Goal: Transaction & Acquisition: Obtain resource

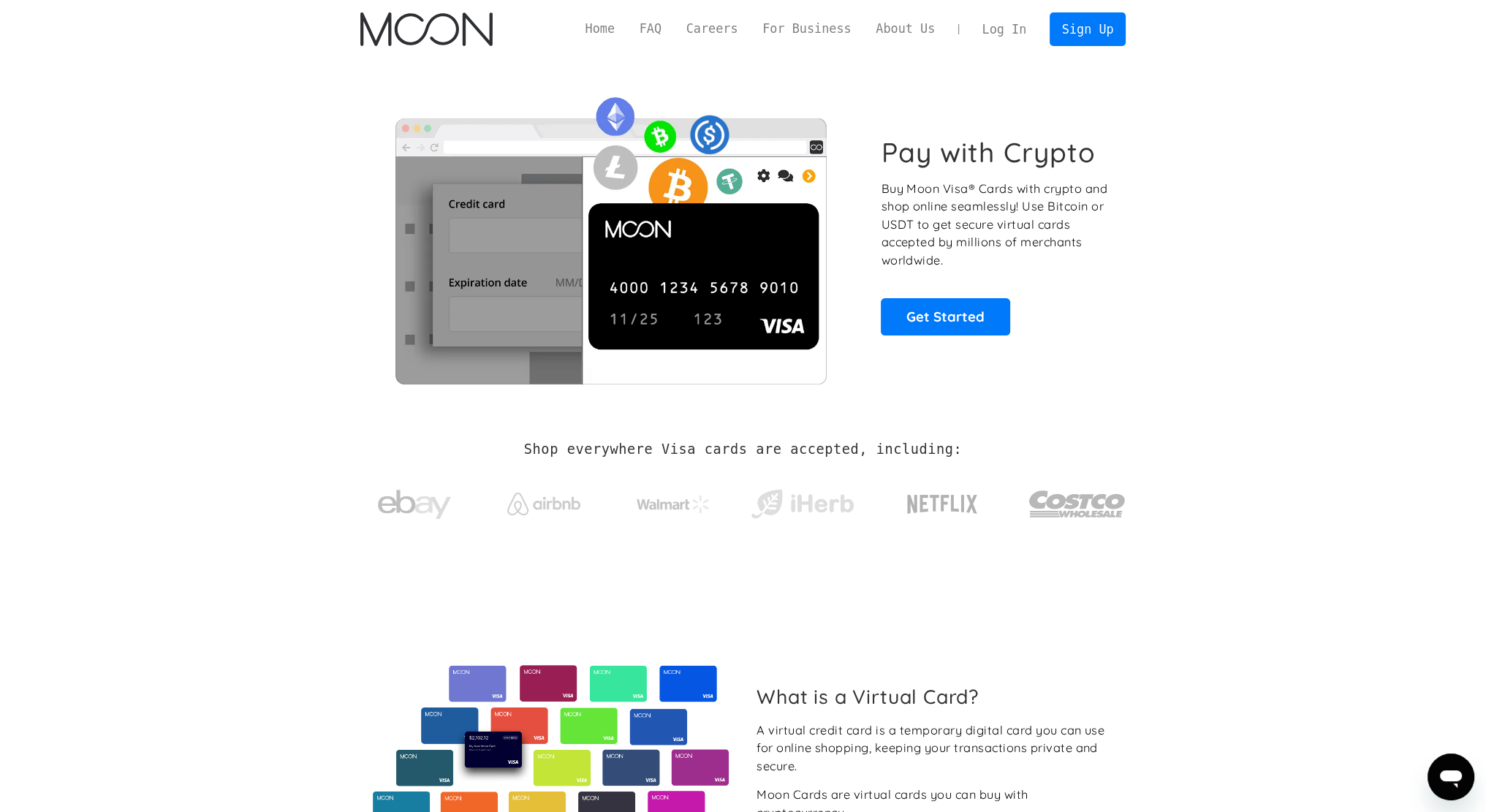
click at [1000, 28] on link "Log In" at bounding box center [1004, 29] width 69 height 32
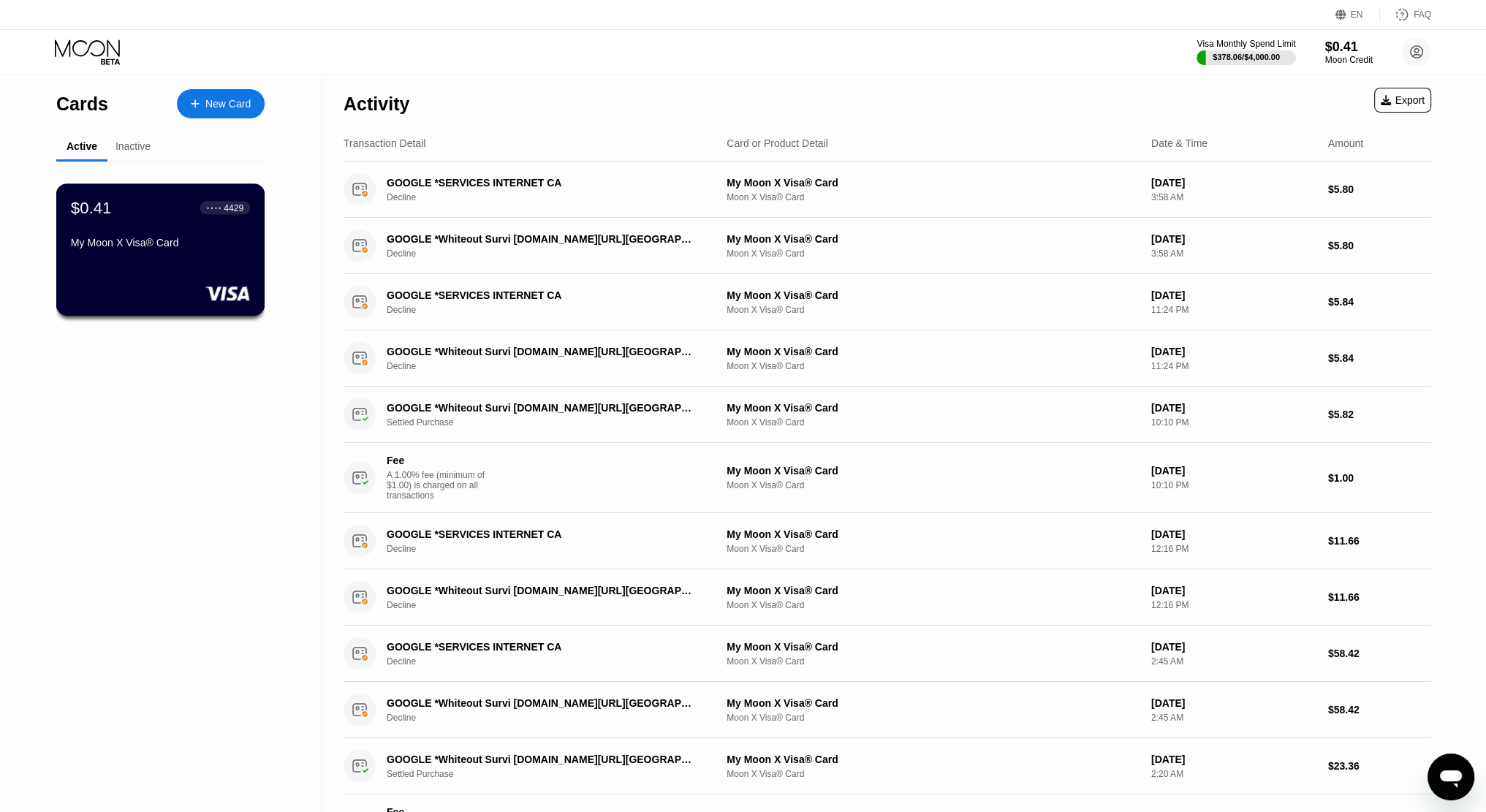
click at [131, 230] on div "$0.41 ● ● ● ● 4429 My Moon X Visa® Card" at bounding box center [160, 226] width 179 height 57
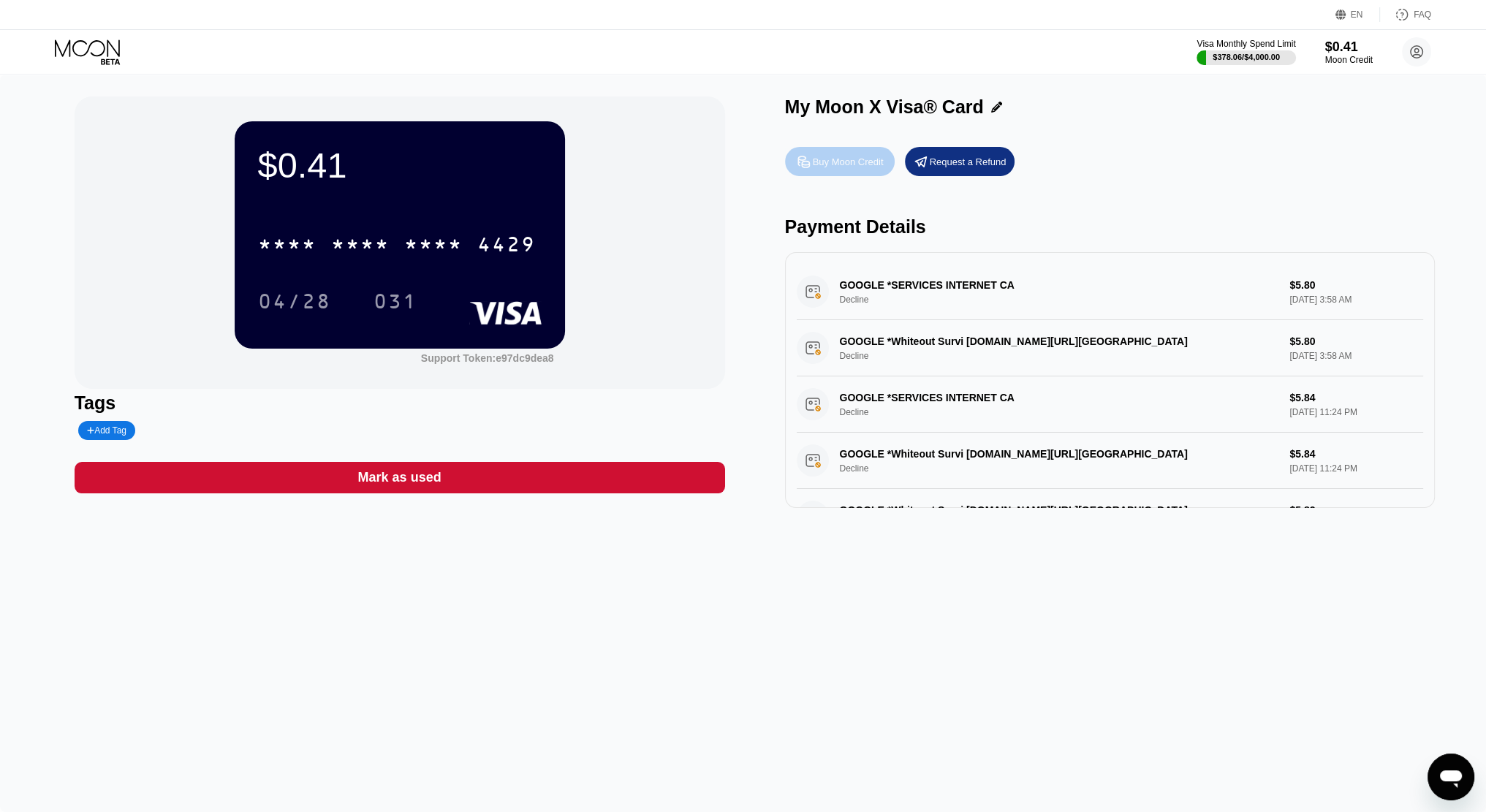
click at [848, 168] on div "Buy Moon Credit" at bounding box center [848, 162] width 71 height 12
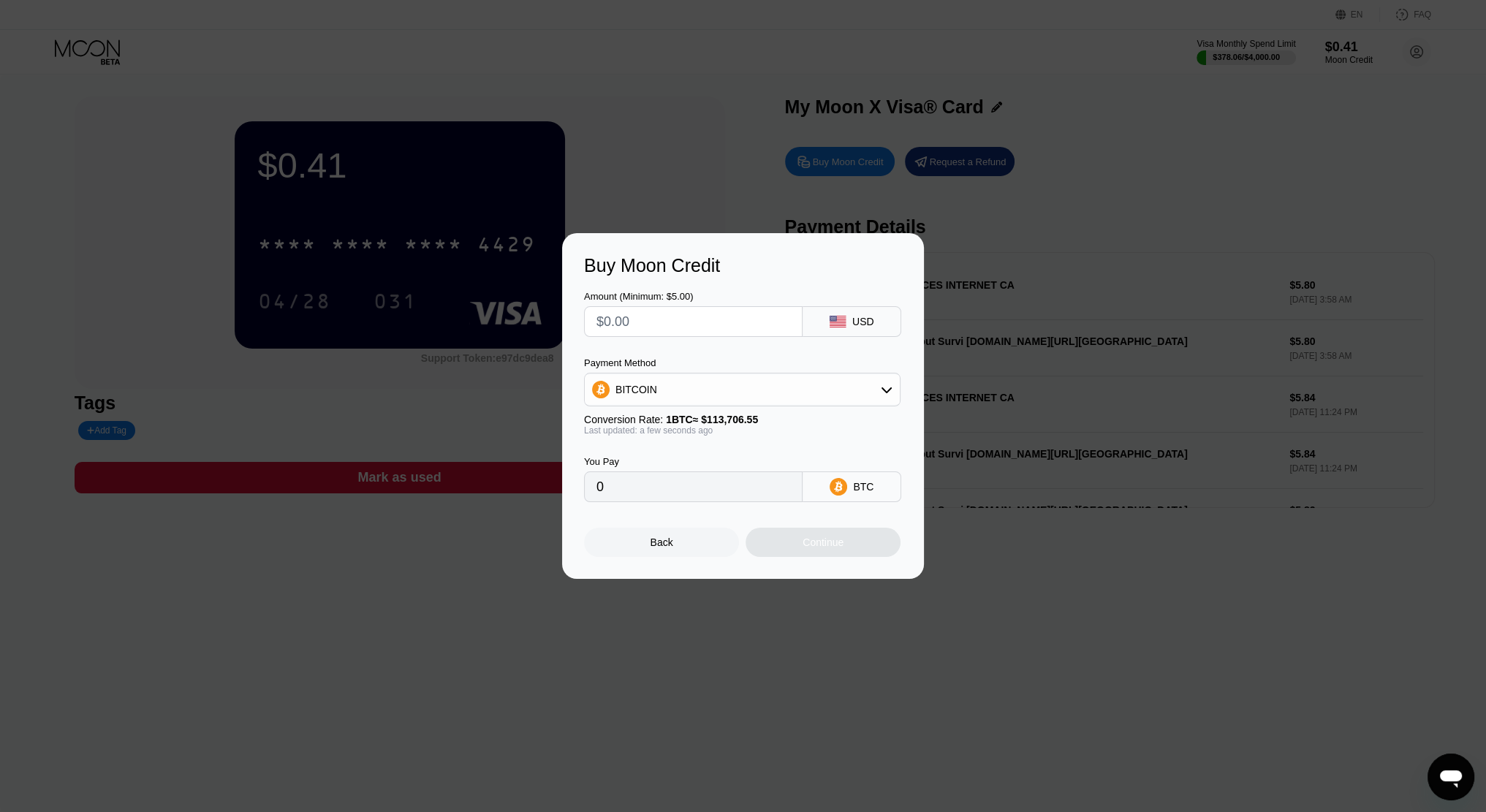
click at [699, 318] on input "text" at bounding box center [693, 321] width 194 height 29
type input "$5"
type input "0.00004398"
type input "$53"
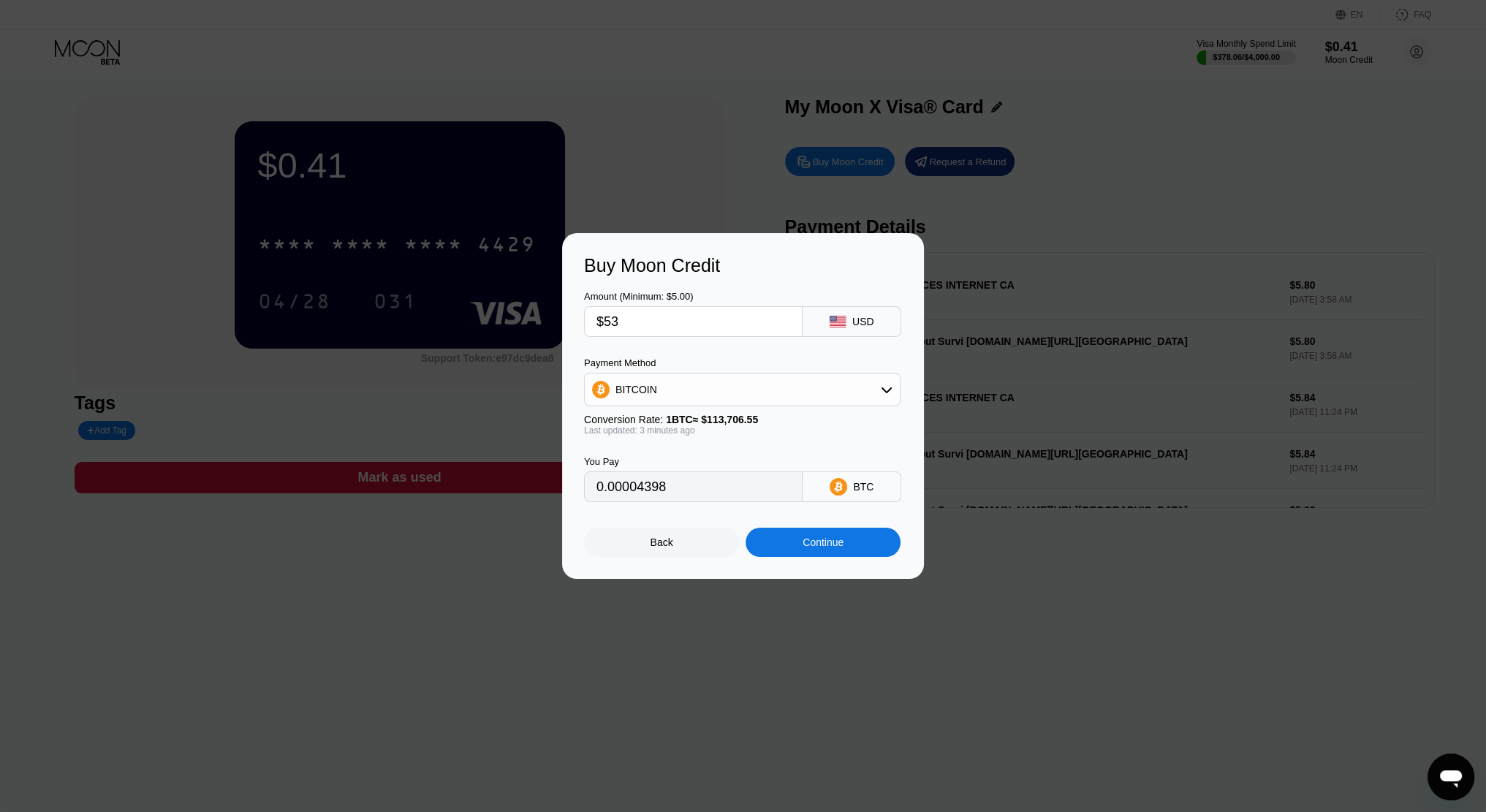
type input "0.00046612"
type input "$530"
type input "0.00466113"
type input "$530"
click at [803, 382] on div "BITCOIN" at bounding box center [742, 389] width 315 height 29
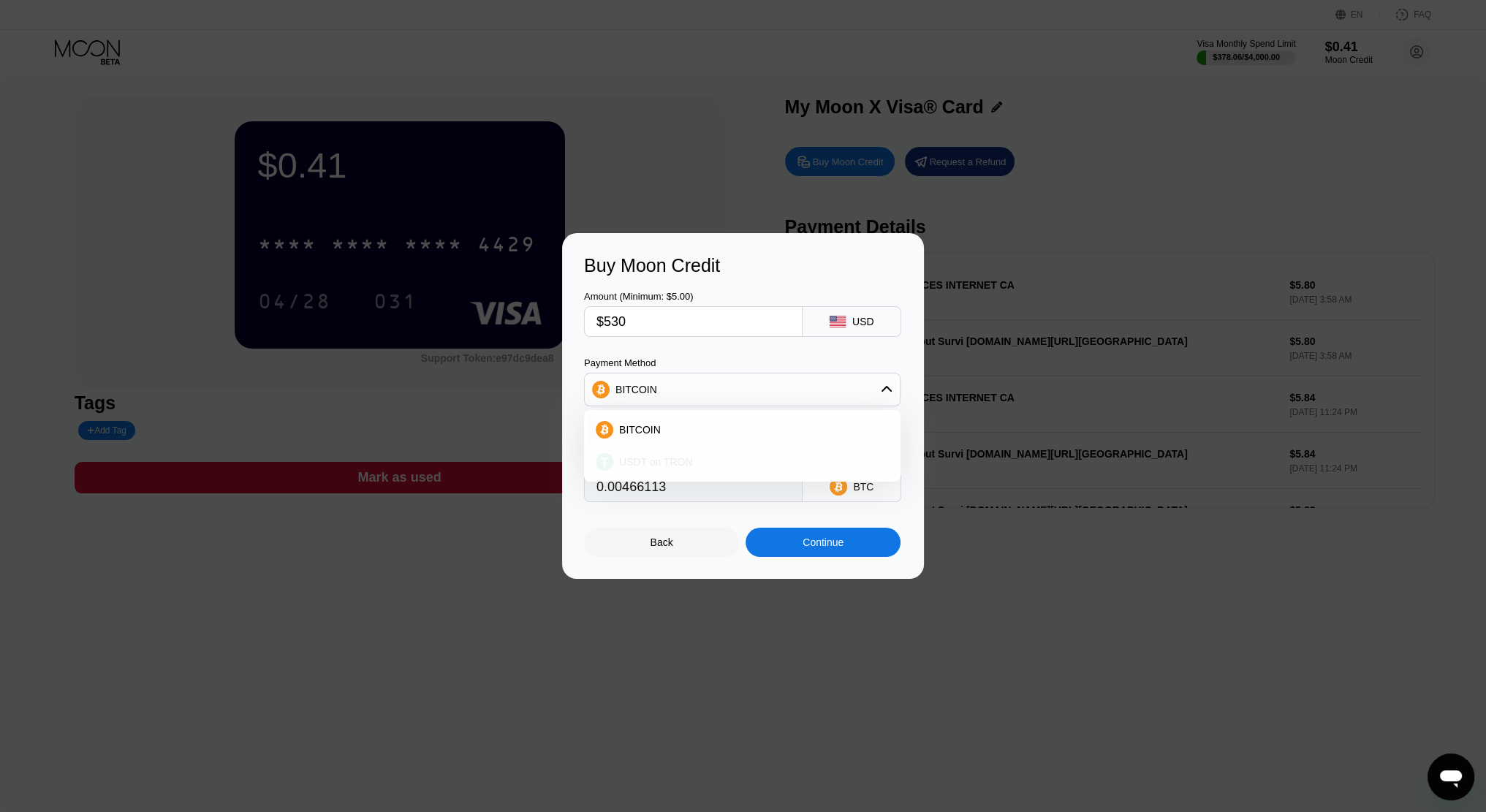
click at [728, 468] on div "USDT on TRON" at bounding box center [750, 462] width 275 height 11
type input "535.35"
click at [754, 459] on div "You Pay 535.35 USDT TRC-20" at bounding box center [742, 468] width 318 height 66
drag, startPoint x: 632, startPoint y: 322, endPoint x: 612, endPoint y: 326, distance: 20.4
click at [612, 326] on input "$530" at bounding box center [693, 321] width 194 height 29
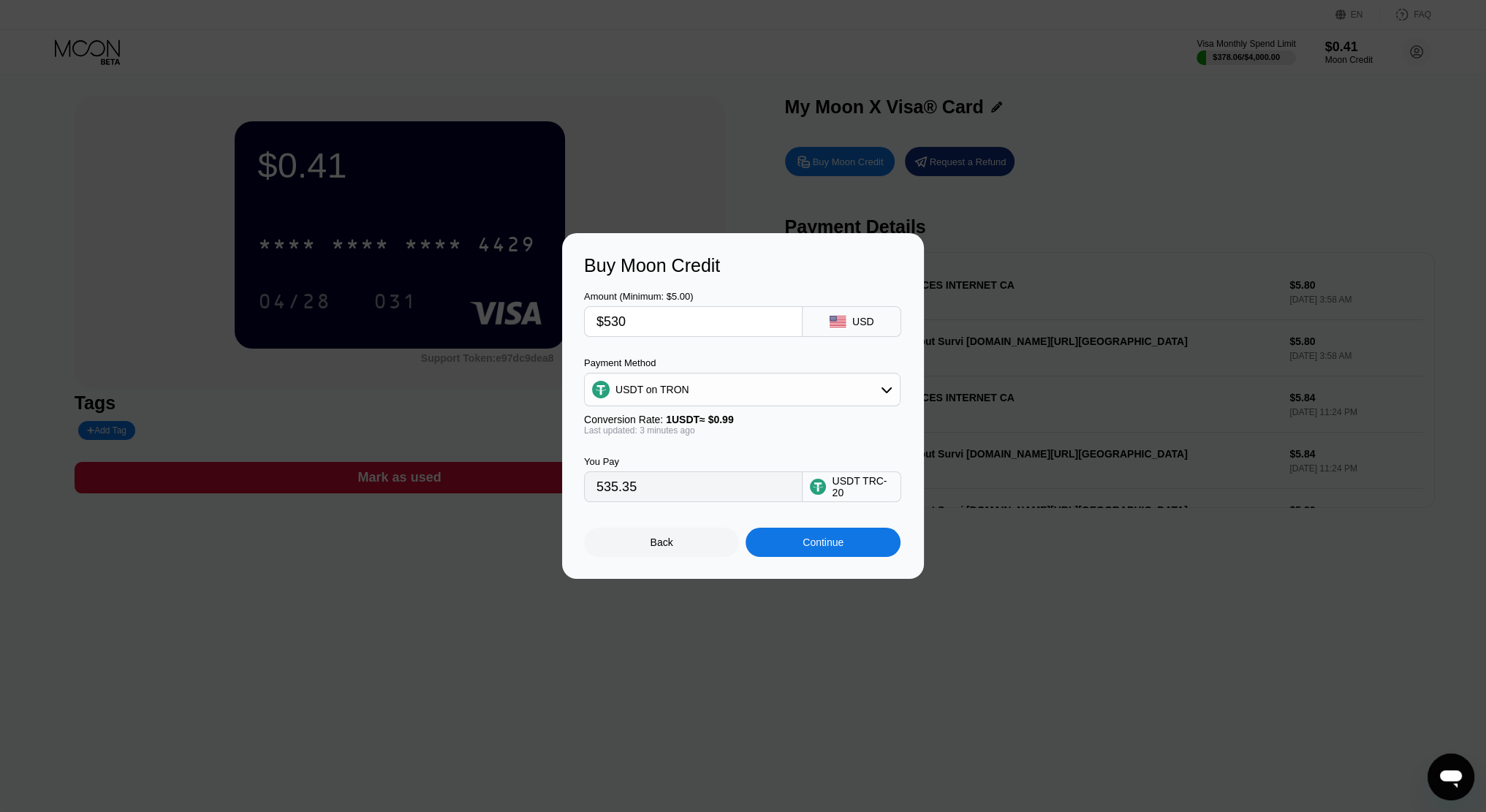
type input "$52"
type input "52.53"
type input "$529"
type input "534.34"
drag, startPoint x: 616, startPoint y: 330, endPoint x: 623, endPoint y: 326, distance: 8.1
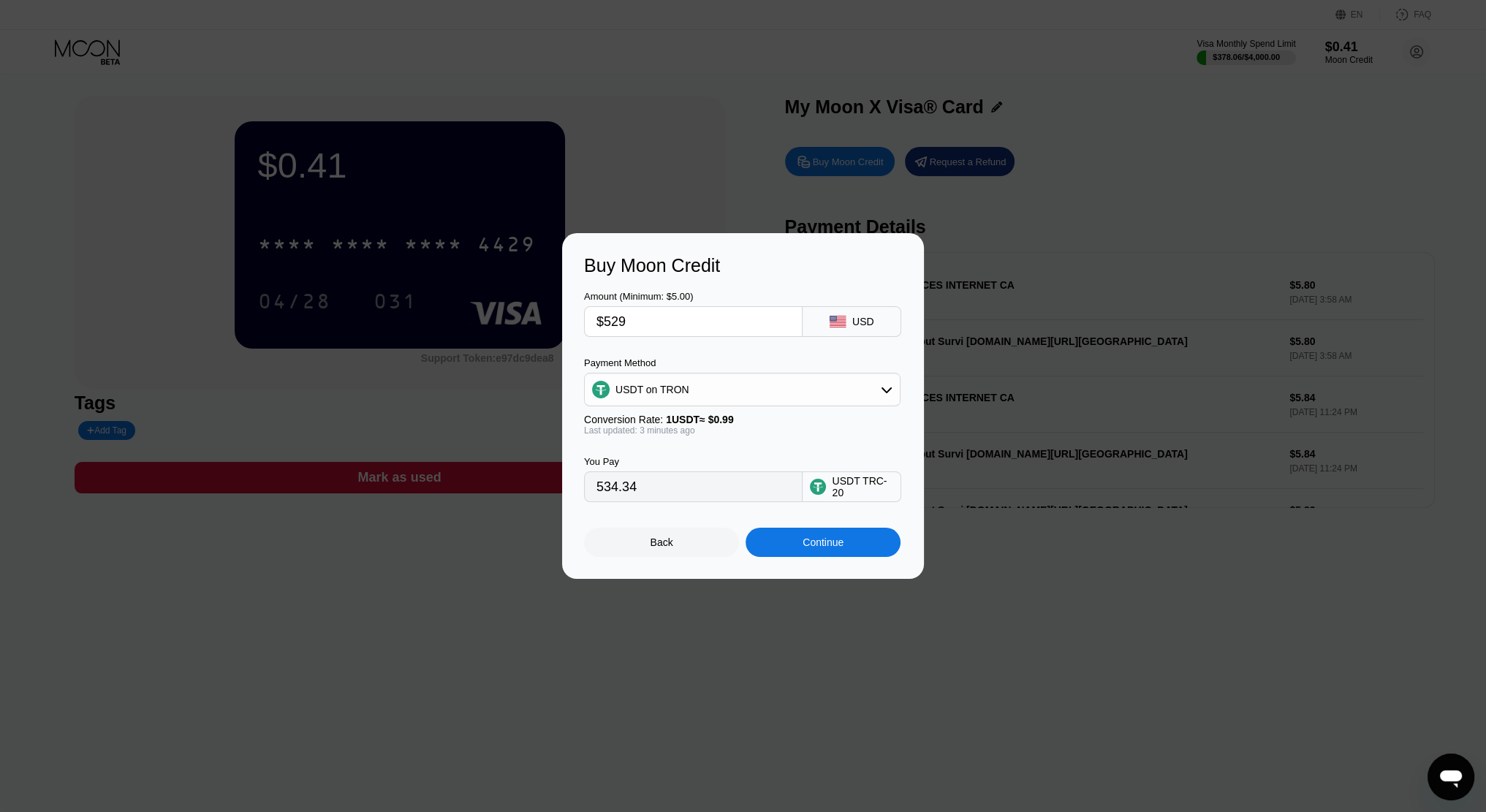
click at [623, 326] on input "$529" at bounding box center [693, 321] width 194 height 29
type input "$5298"
type input "5351.52"
click at [624, 314] on input "$5298" at bounding box center [693, 321] width 194 height 29
type input "$528"
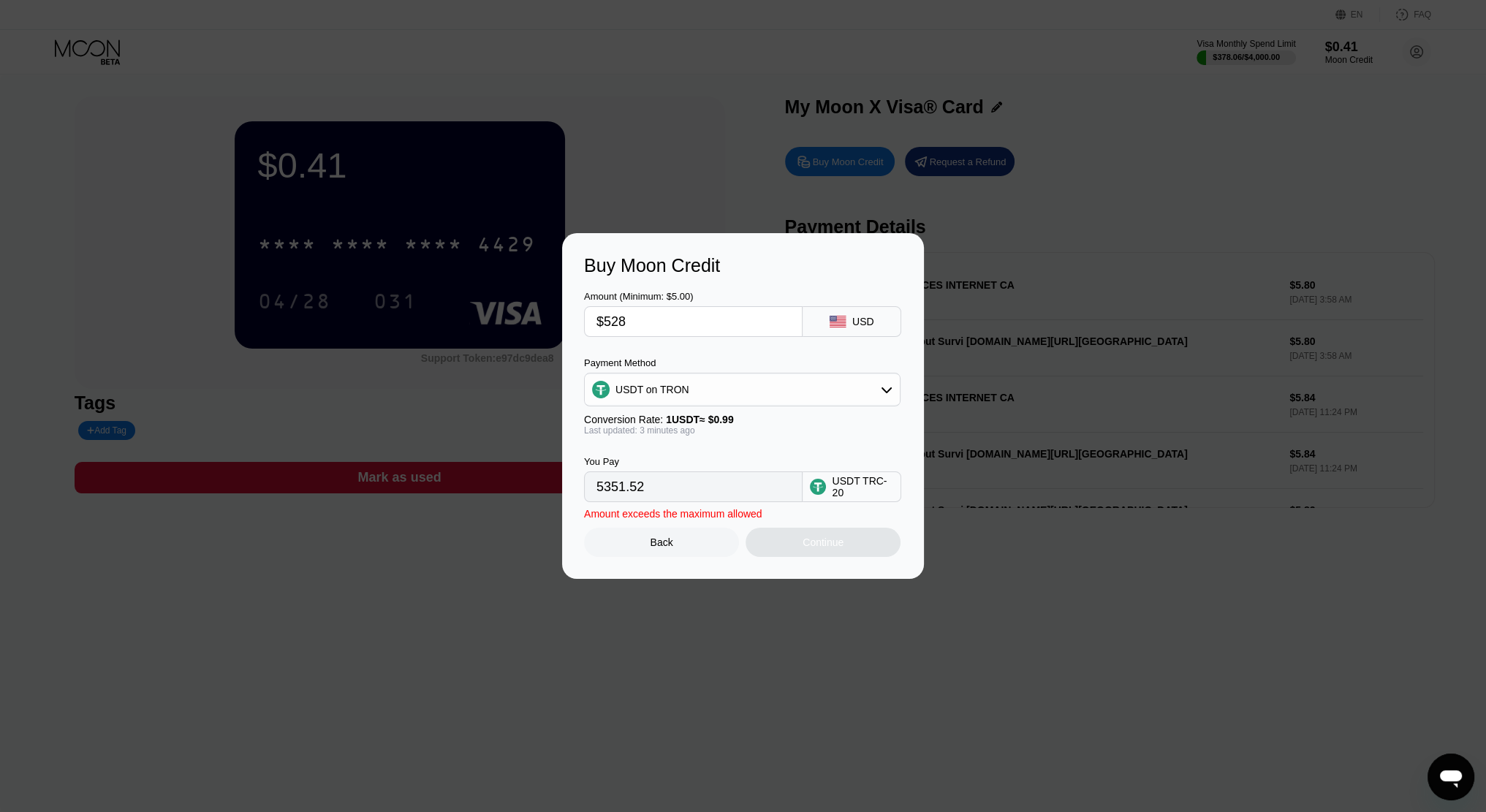
type input "533.33"
click at [765, 424] on div "Conversion Rate: 1 USDT ≈ $0.99" at bounding box center [742, 419] width 317 height 11
click at [678, 480] on input "533.33" at bounding box center [693, 486] width 194 height 29
click at [662, 487] on input "533.33" at bounding box center [693, 486] width 194 height 29
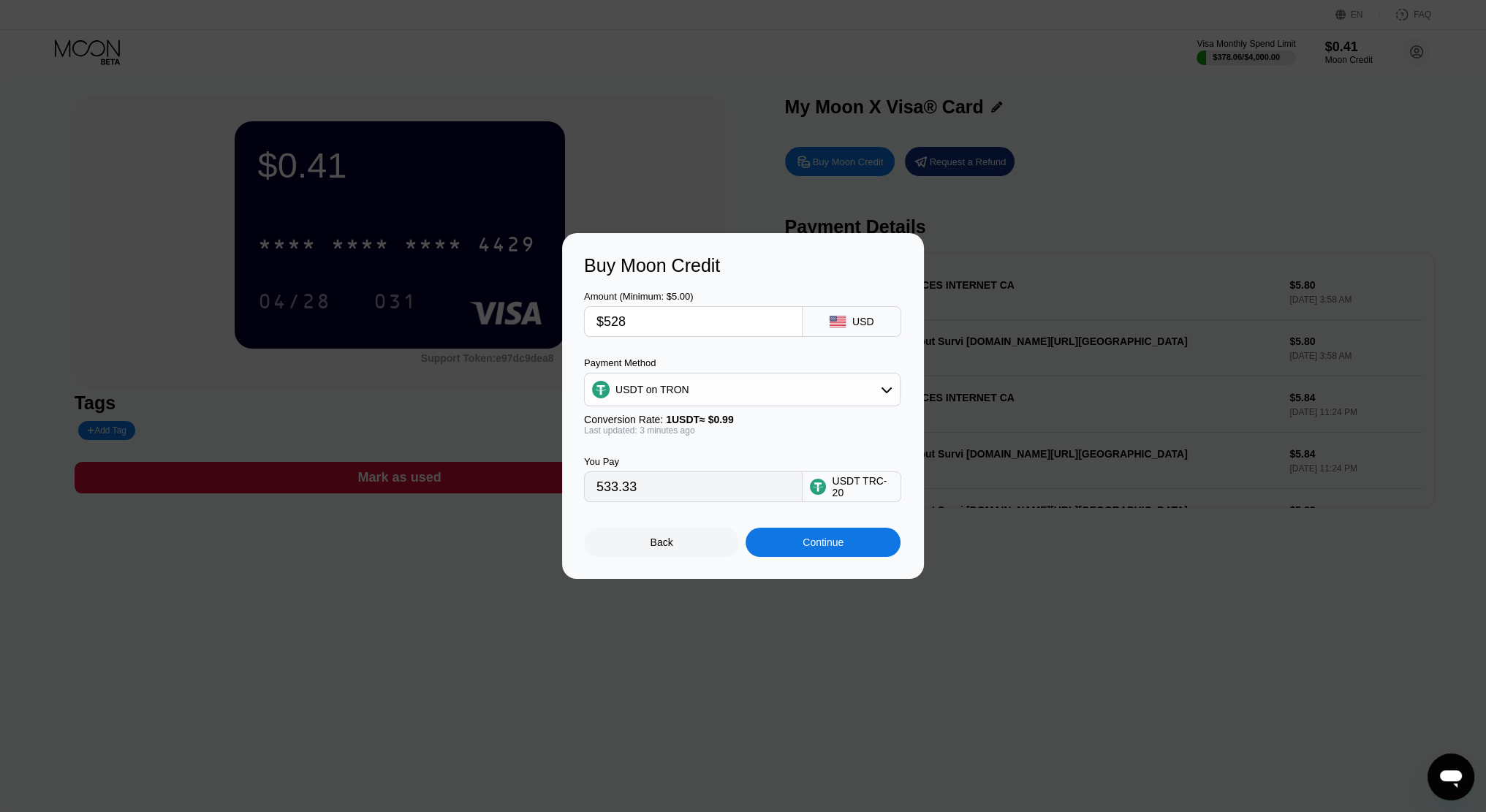
click at [663, 486] on input "533.33" at bounding box center [693, 486] width 194 height 29
click at [641, 330] on input "$528" at bounding box center [693, 321] width 194 height 29
type input "$528.5"
type input "533.84"
type input "$528."
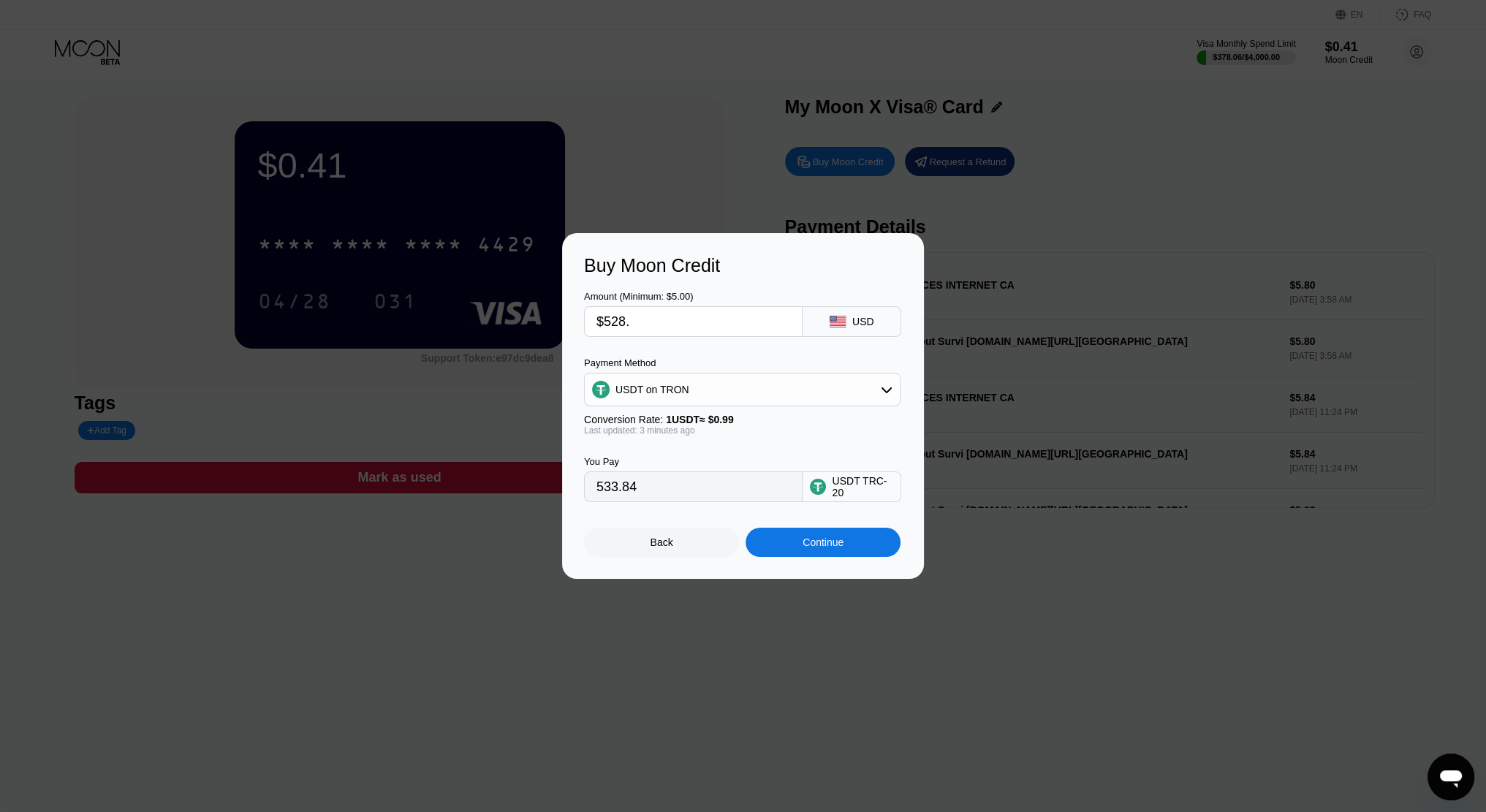
type input "533.33"
type input "$528.6"
type input "533.94"
type input "$528."
type input "533.33"
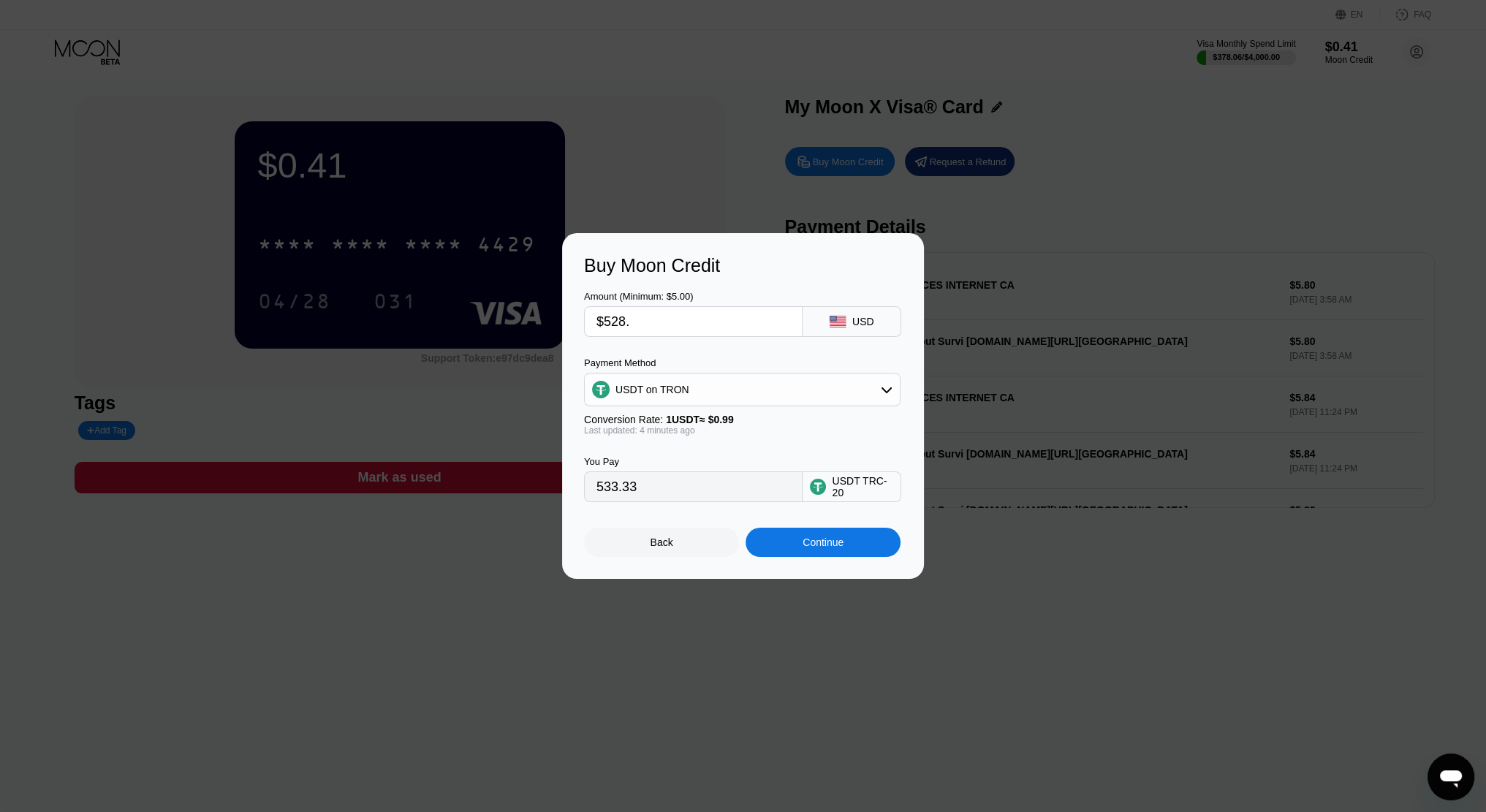
type input "$528.7"
type input "534.04"
type input "$528."
type input "533.33"
type input "$528"
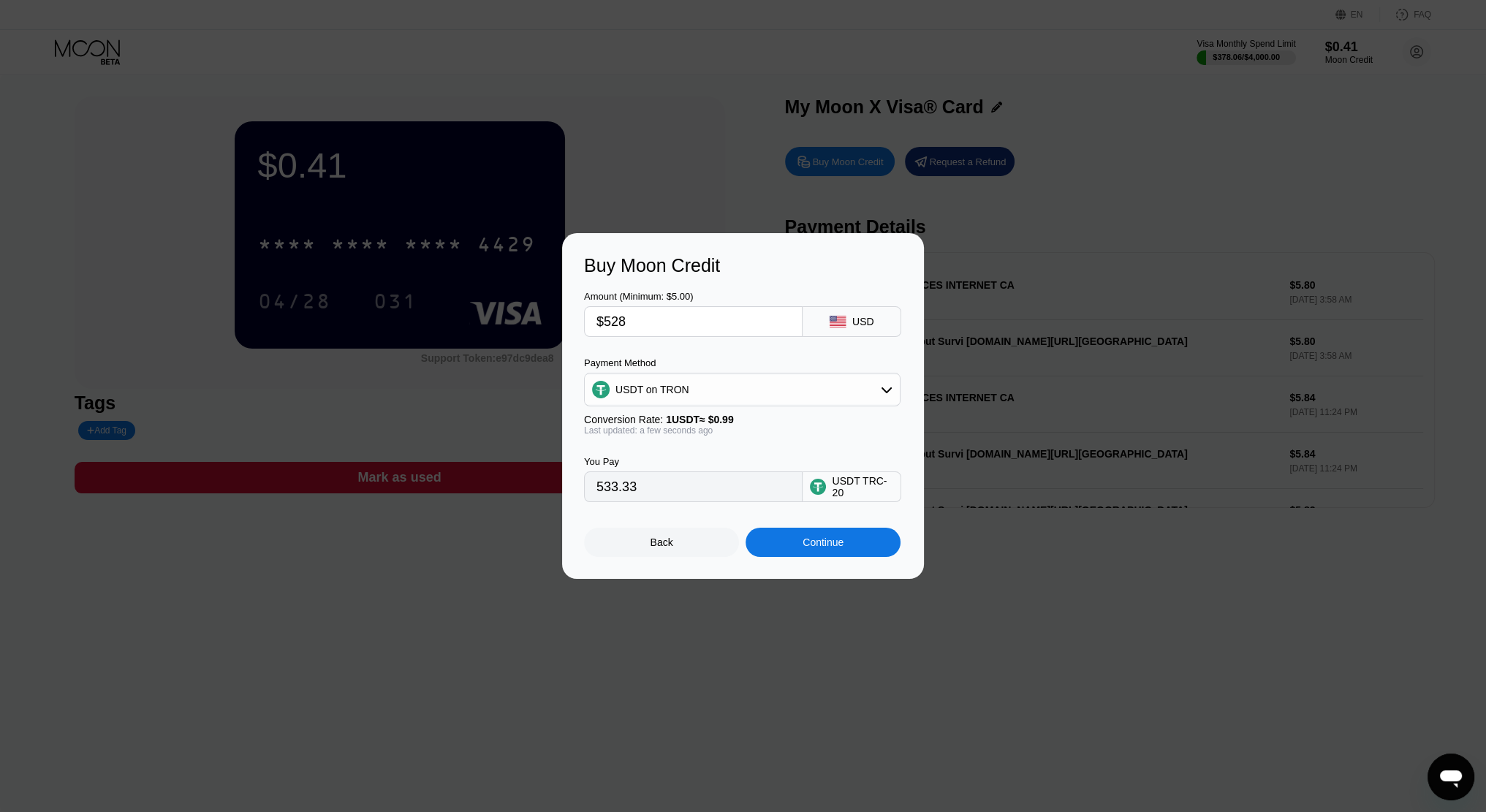
click at [845, 544] on div "Continue" at bounding box center [823, 542] width 155 height 29
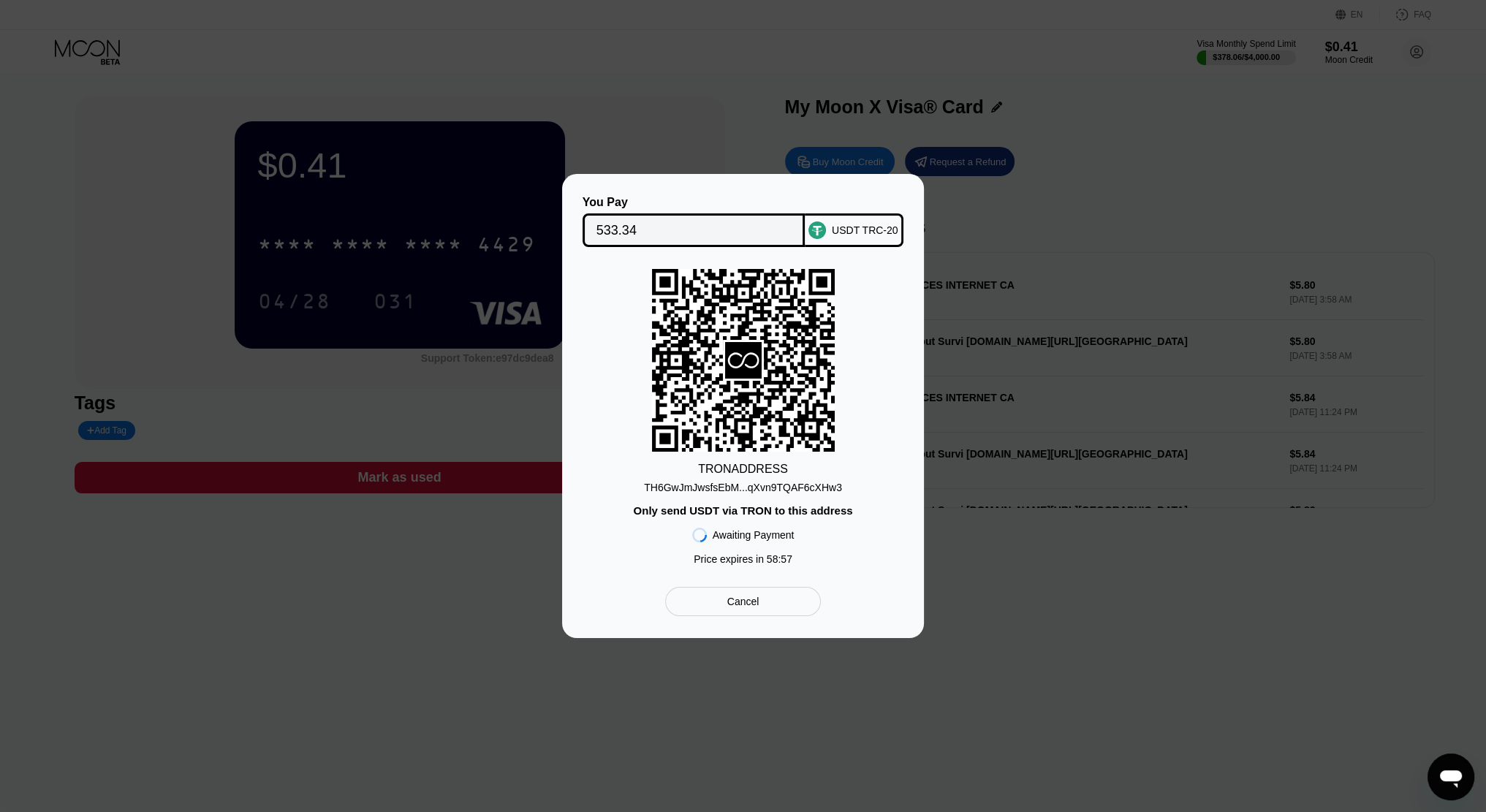
click at [766, 485] on div "TH6GwJmJwsfsEbM...qXvn9TQAF6cXHw3" at bounding box center [743, 486] width 198 height 11
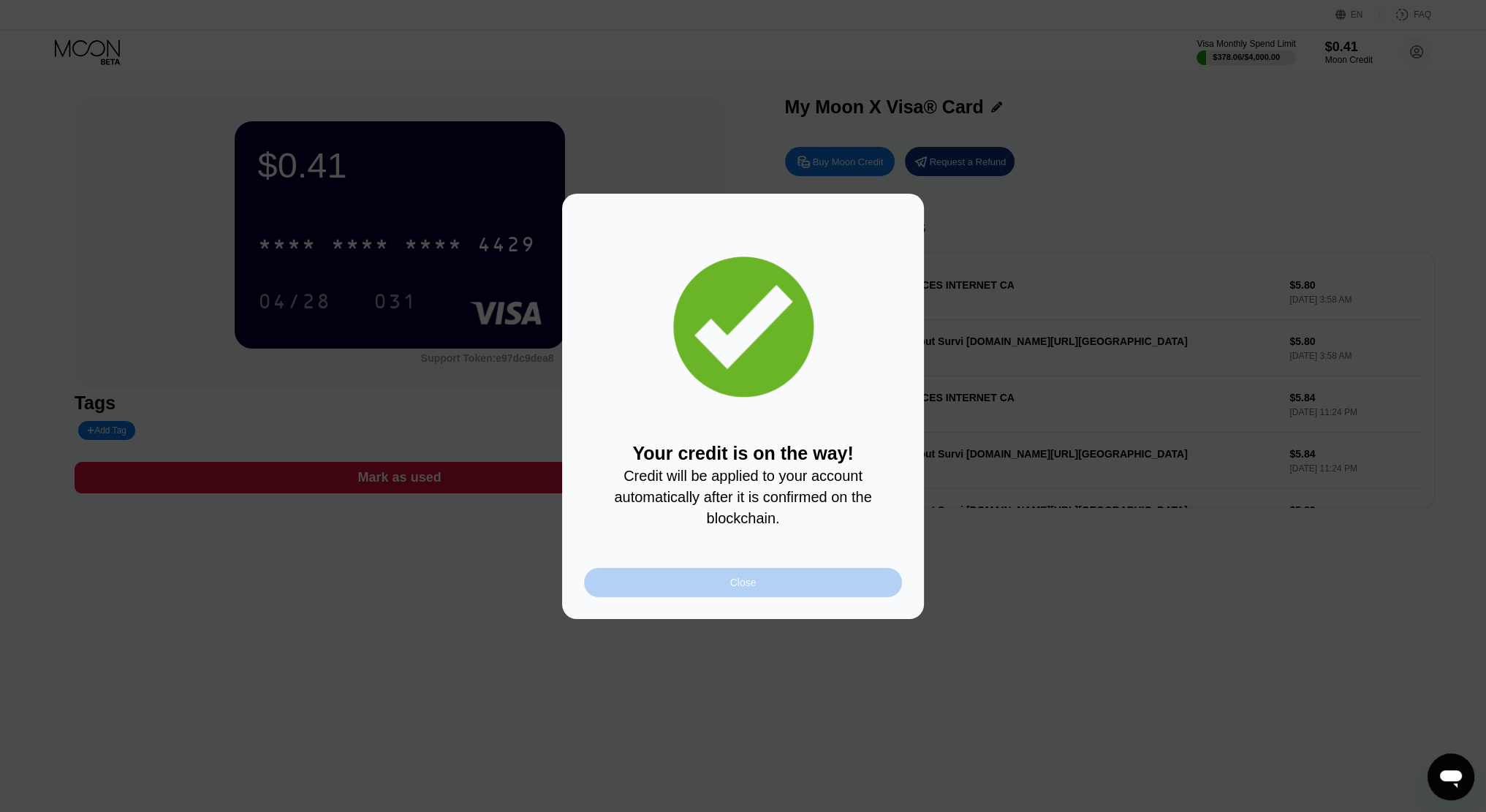
click at [699, 592] on div "Close" at bounding box center [742, 582] width 318 height 29
